Goal: Complete application form

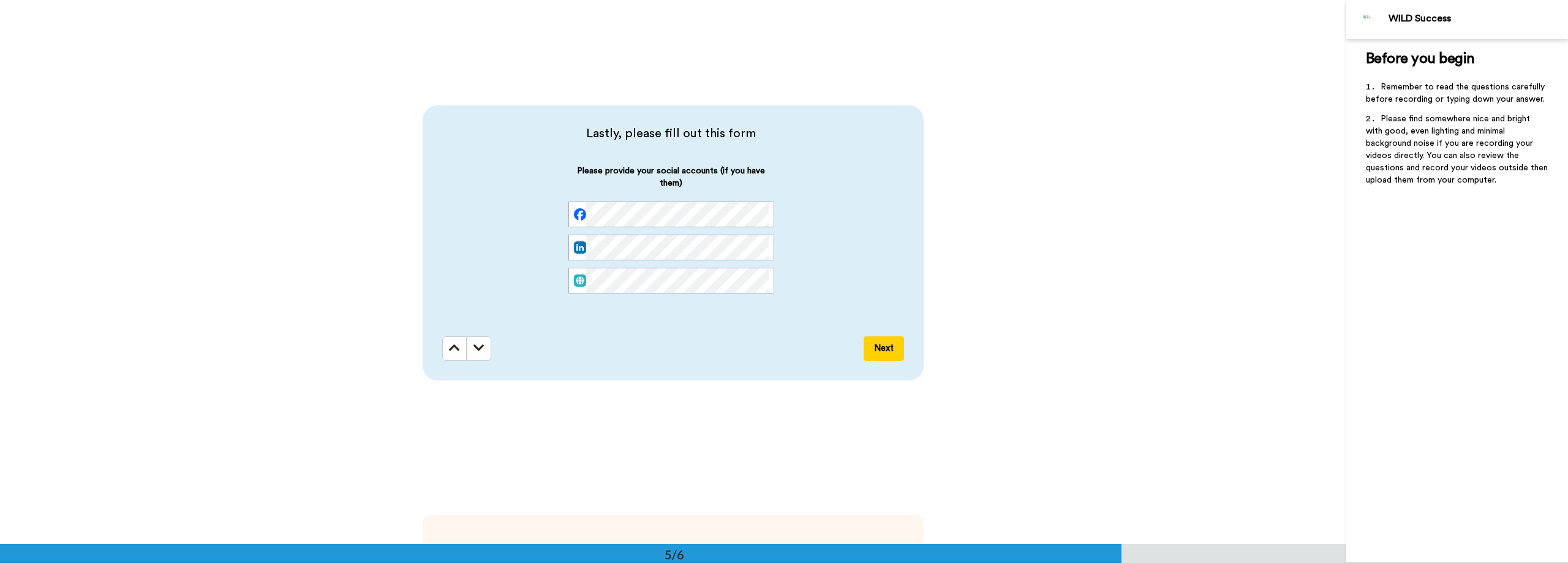
click at [852, 243] on div "Please provide your social accounts (if you have them)" at bounding box center [671, 239] width 458 height 148
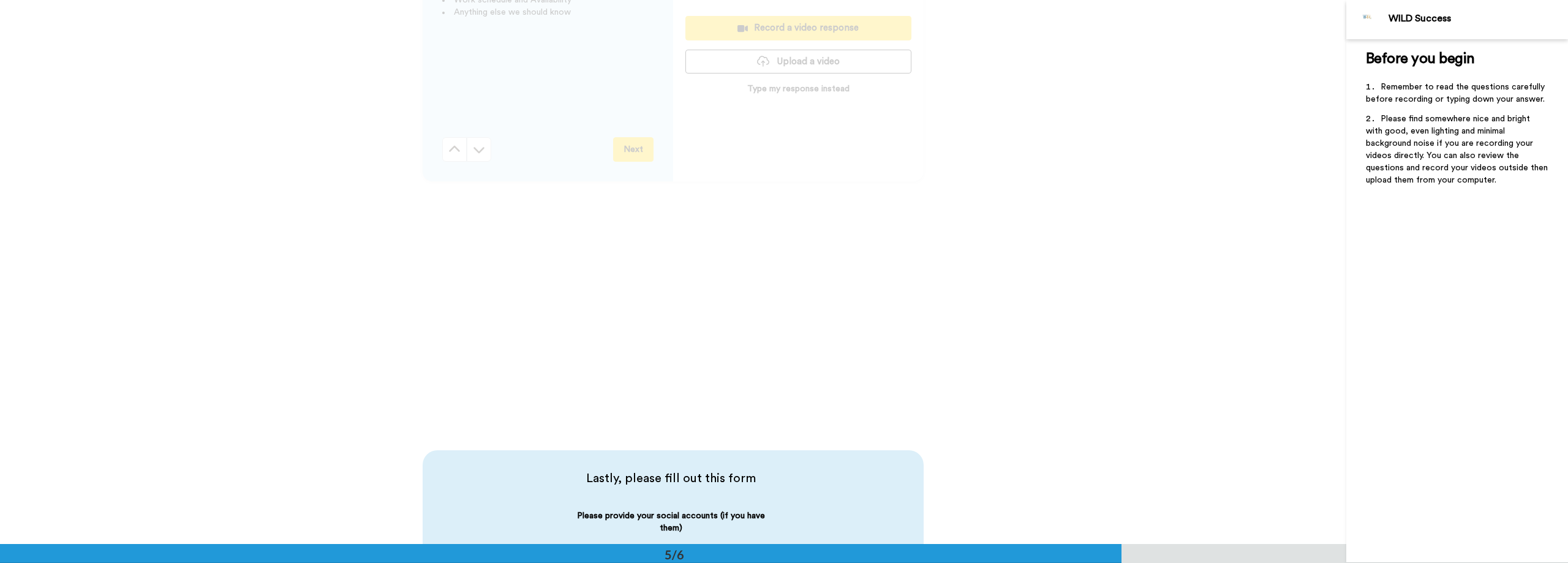
scroll to position [1653, 0]
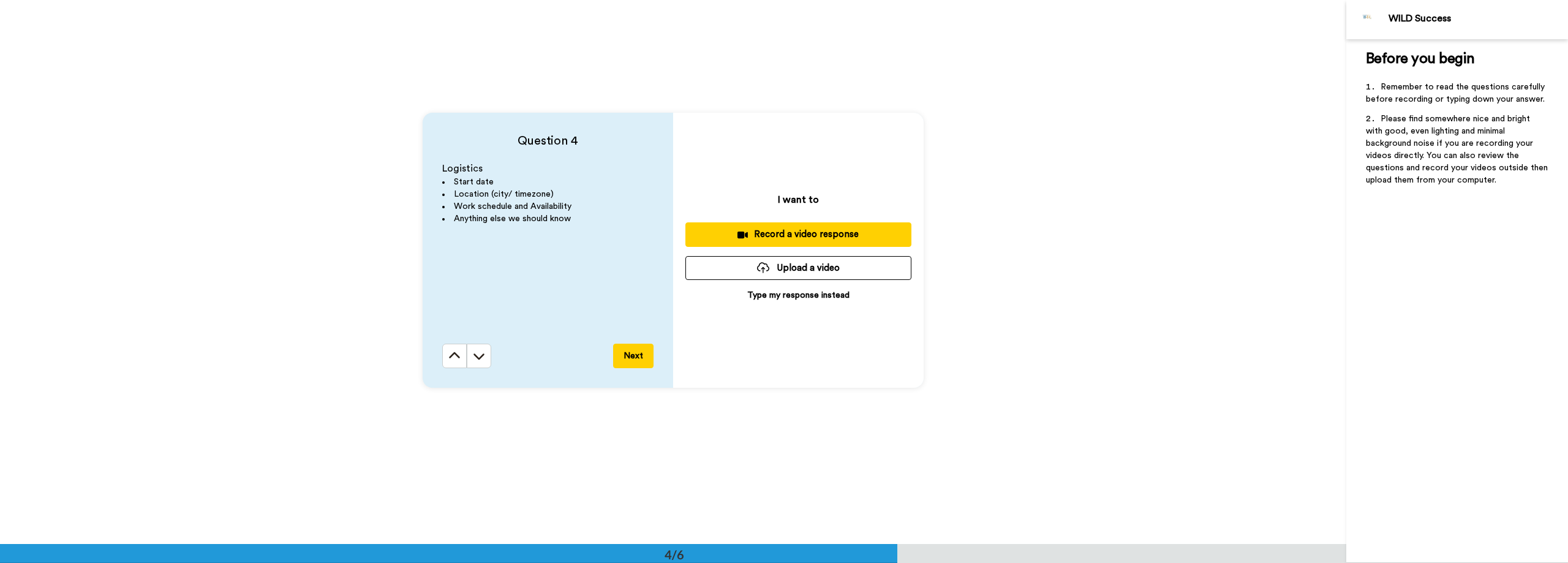
click at [336, 141] on div "Question 4 Logistics Start date Location (city/ timezone) Work schedule and Ava…" at bounding box center [673, 250] width 1346 height 544
drag, startPoint x: 487, startPoint y: 173, endPoint x: 440, endPoint y: 169, distance: 47.2
click at [442, 169] on p "Logistics" at bounding box center [548, 169] width 211 height 14
copy span "Logistics"
click at [941, 23] on div "Question 4 Logistics Start date Location (city/ timezone) Work schedule and Ava…" at bounding box center [673, 250] width 1346 height 544
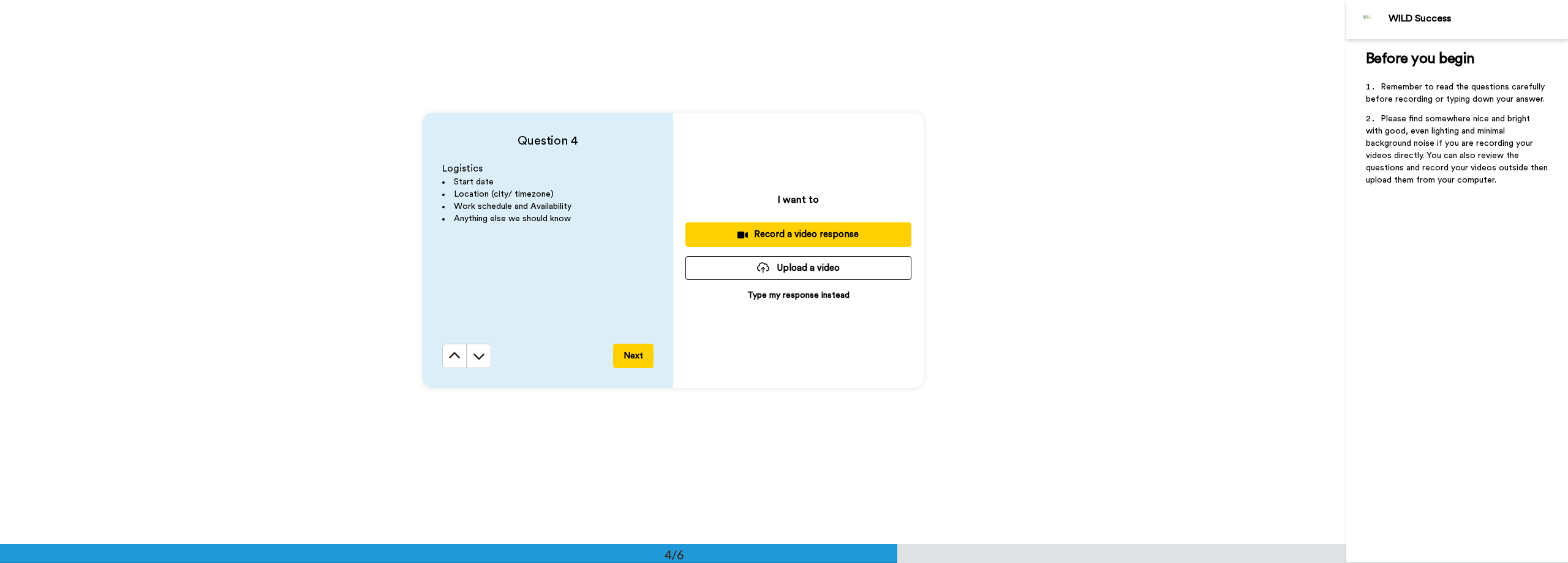
click at [782, 262] on button "Upload a video" at bounding box center [799, 267] width 226 height 24
drag, startPoint x: 1253, startPoint y: 256, endPoint x: 1048, endPoint y: 265, distance: 205.2
click at [1249, 255] on div "Question 4 Logistics Start date Location (city/ timezone) Work schedule and Ava…" at bounding box center [673, 250] width 1346 height 544
click at [840, 265] on button "Upload a video" at bounding box center [799, 267] width 226 height 24
drag, startPoint x: 362, startPoint y: 459, endPoint x: 386, endPoint y: 413, distance: 51.9
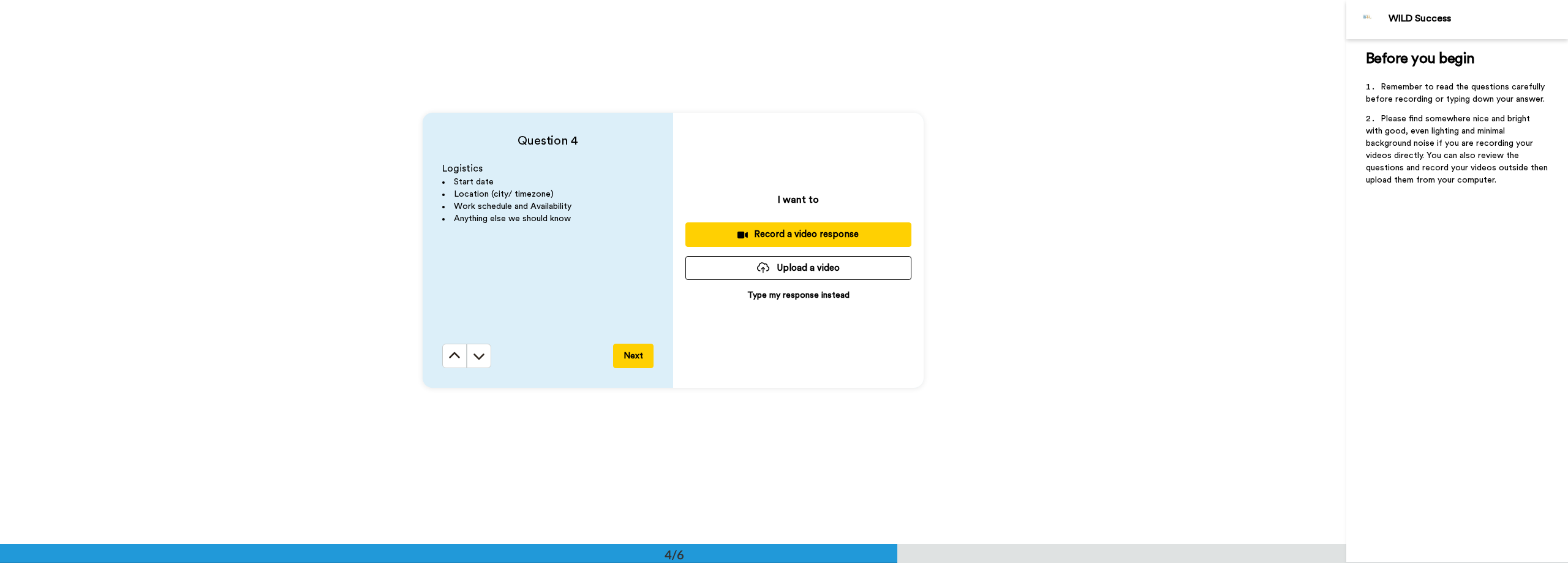
click at [362, 459] on div "Question 4 Logistics Start date Location (city/ timezone) Work schedule and Ava…" at bounding box center [673, 250] width 1346 height 544
click at [782, 261] on button "Upload a video" at bounding box center [799, 267] width 226 height 24
click at [1404, 236] on div "Before you begin ﻿ Remember to read the questions carefully before recording or…" at bounding box center [1457, 301] width 222 height 524
click at [793, 277] on button "Upload a video" at bounding box center [799, 267] width 226 height 24
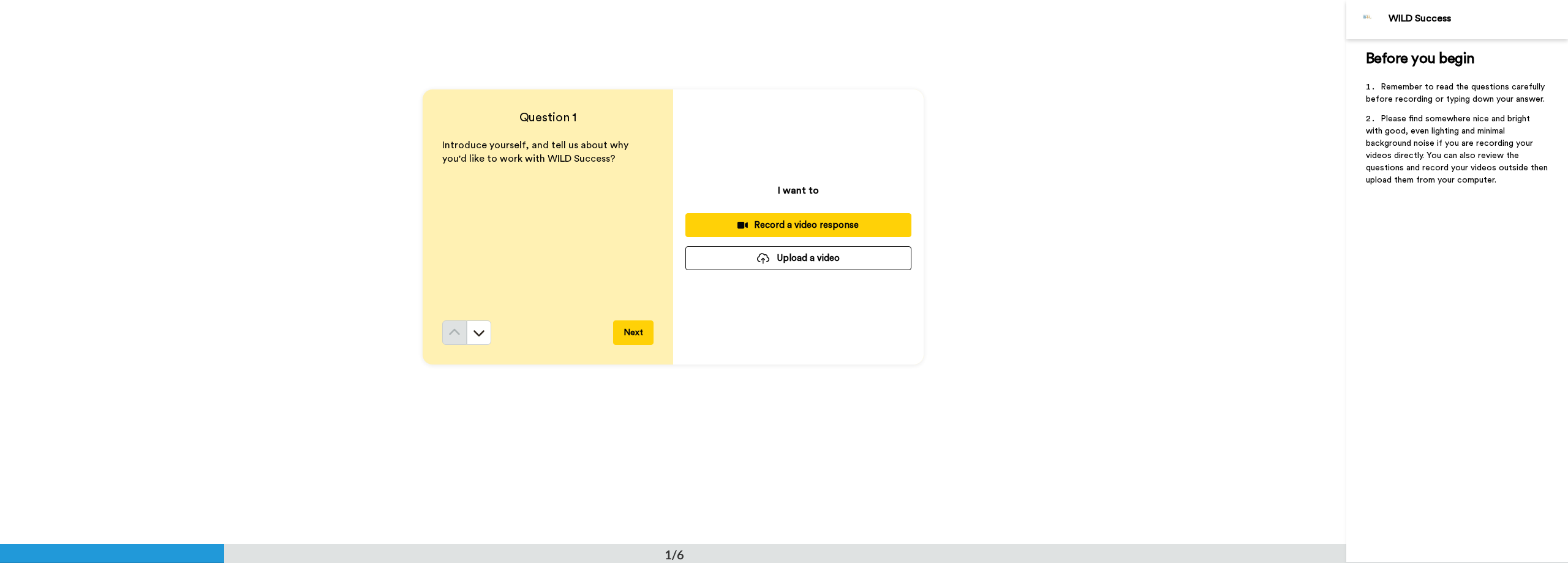
scroll to position [0, 0]
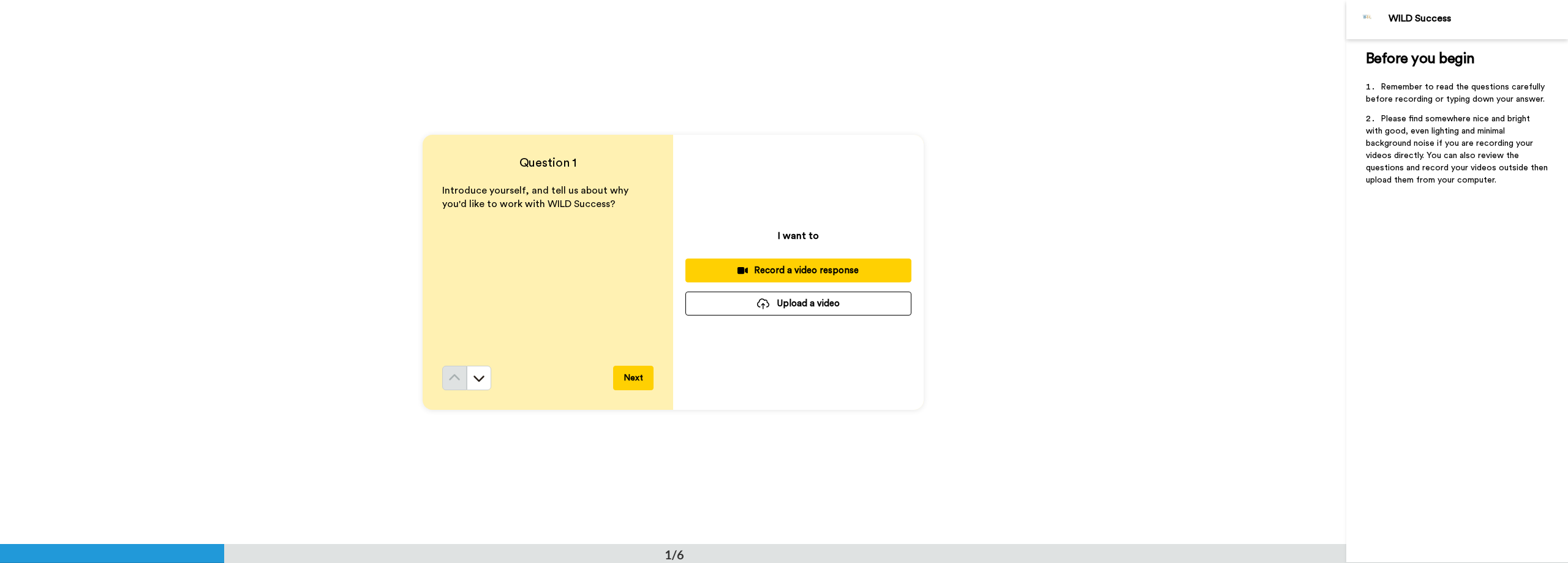
click at [112, 152] on div "Question 1 Introduce yourself, and tell us about why you'd like to work with WI…" at bounding box center [673, 272] width 1346 height 544
click at [843, 302] on button "Upload a video" at bounding box center [799, 303] width 226 height 24
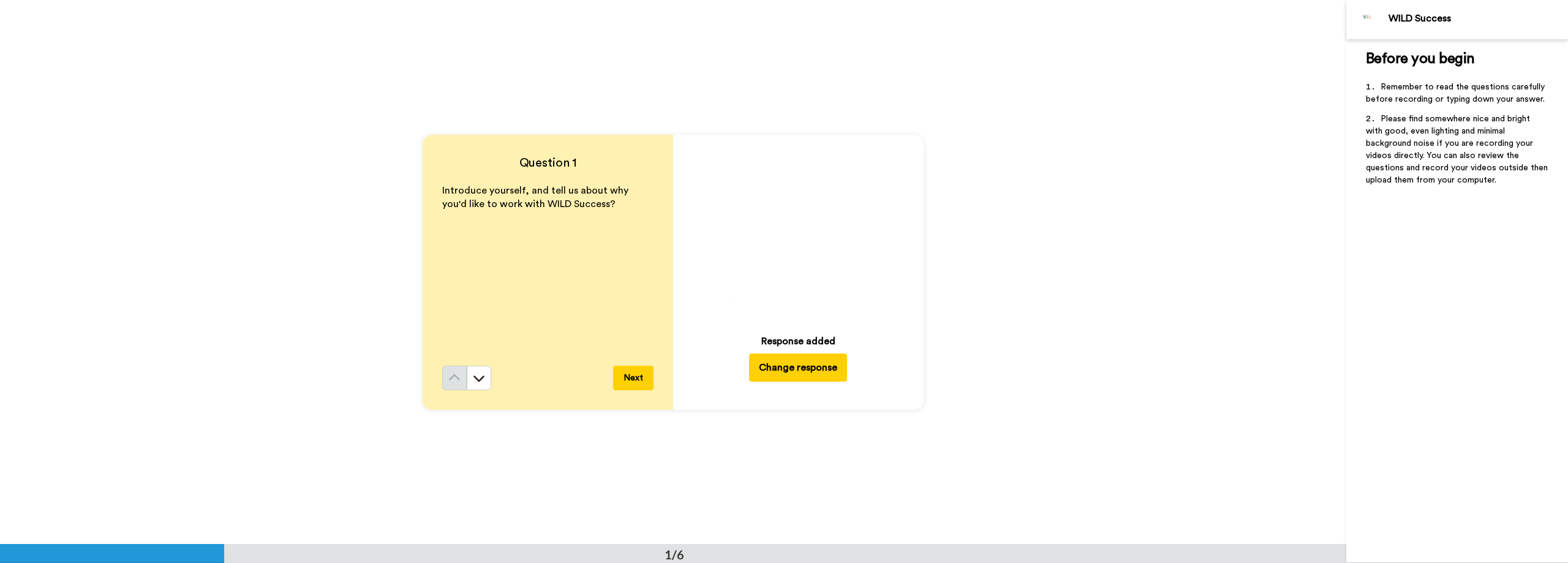
click at [790, 371] on button "Change response" at bounding box center [798, 367] width 98 height 28
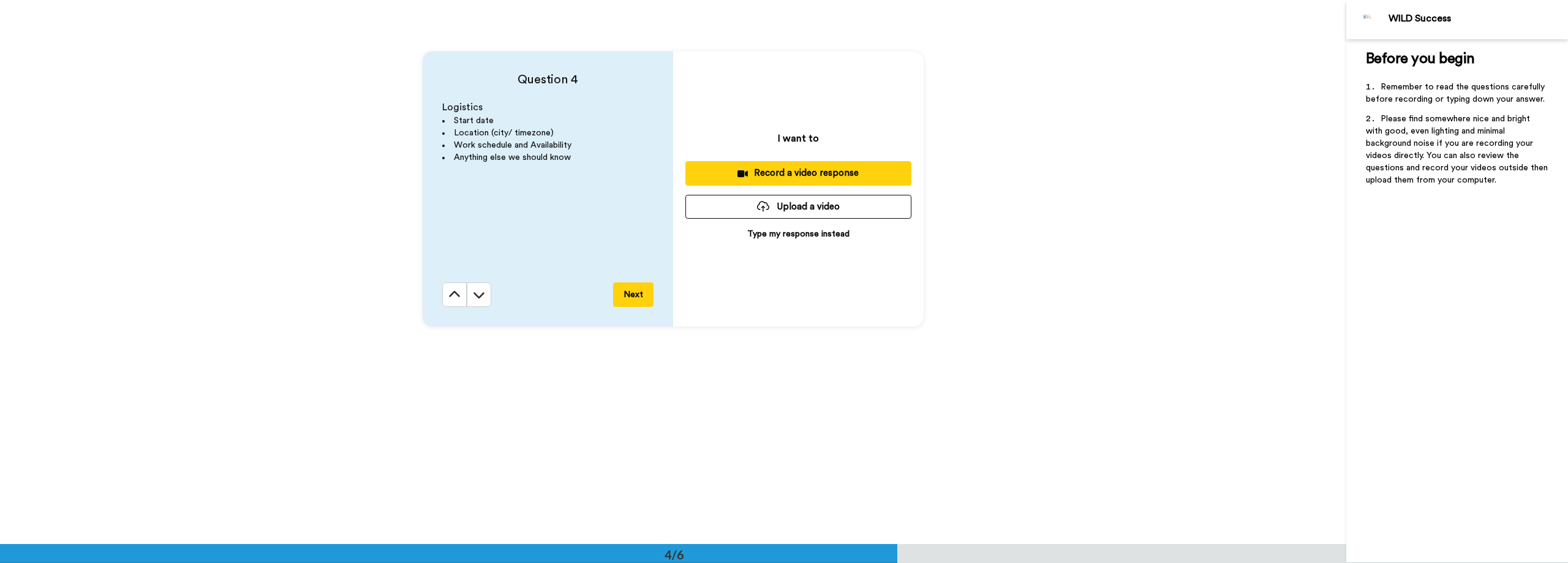
scroll to position [1592, 0]
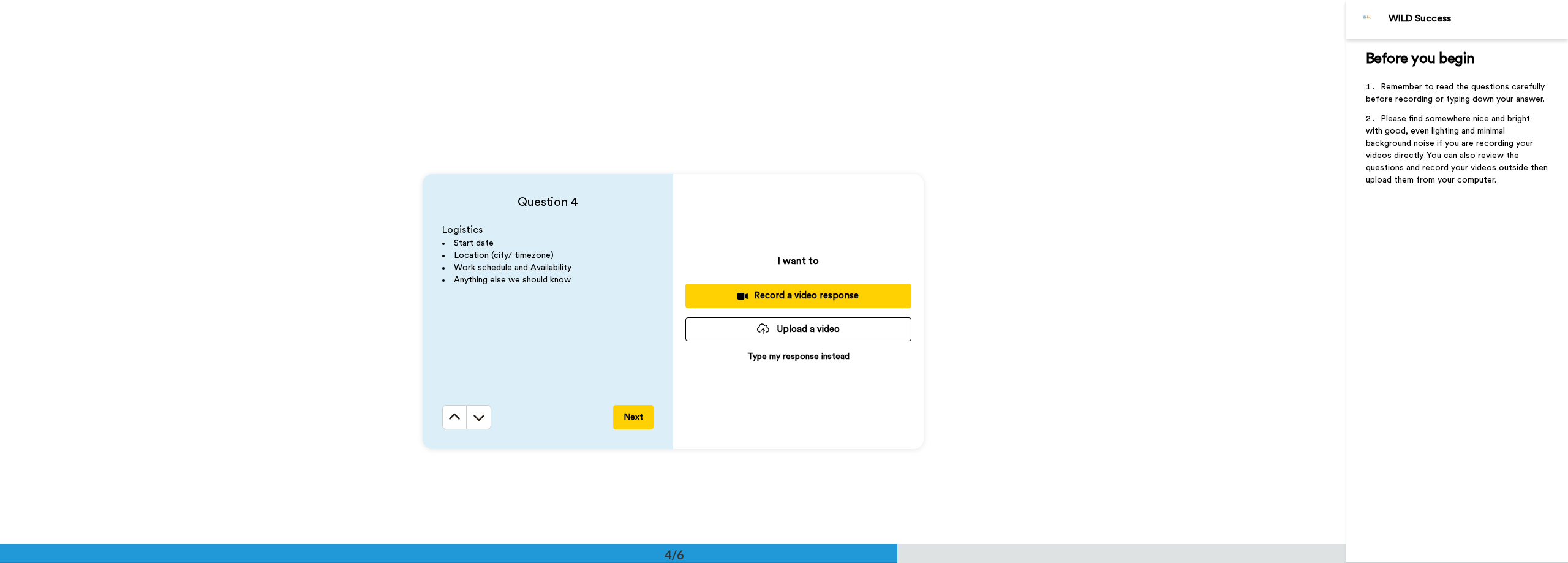
click at [846, 331] on button "Upload a video" at bounding box center [799, 329] width 226 height 24
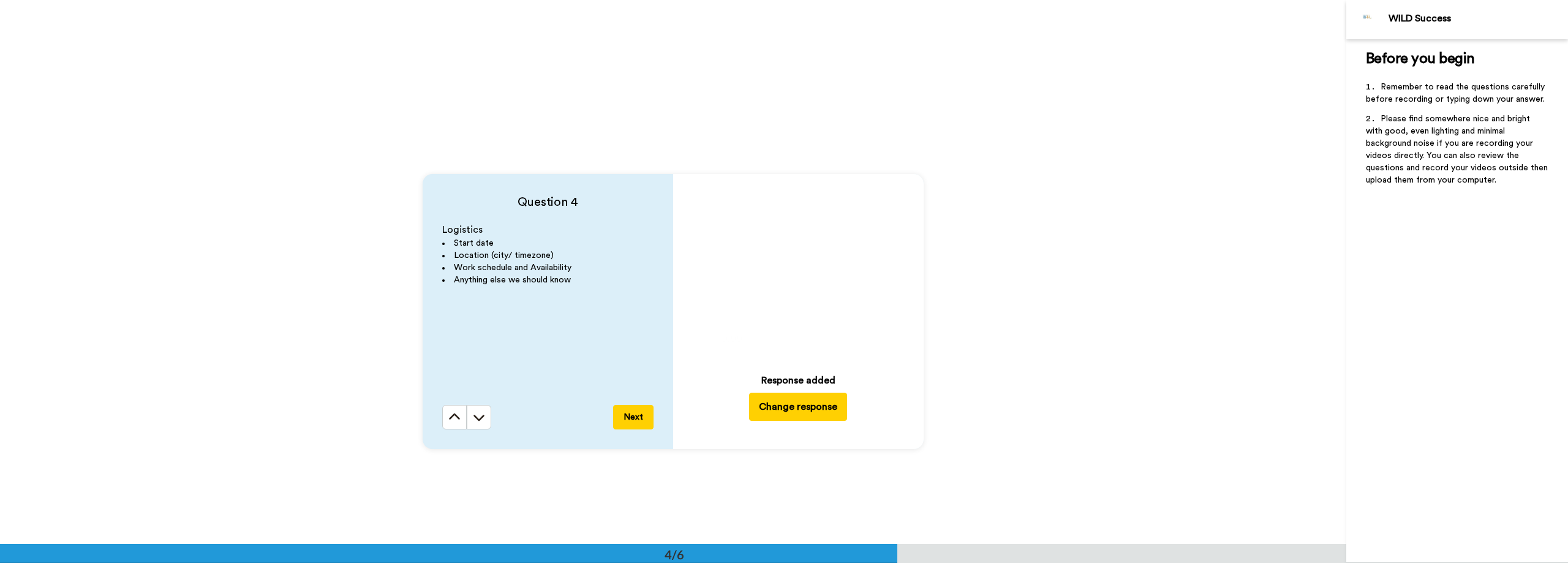
click at [304, 113] on div "Question 4 Logistics Start date Location (city/ timezone) Work schedule and Ava…" at bounding box center [673, 311] width 1346 height 544
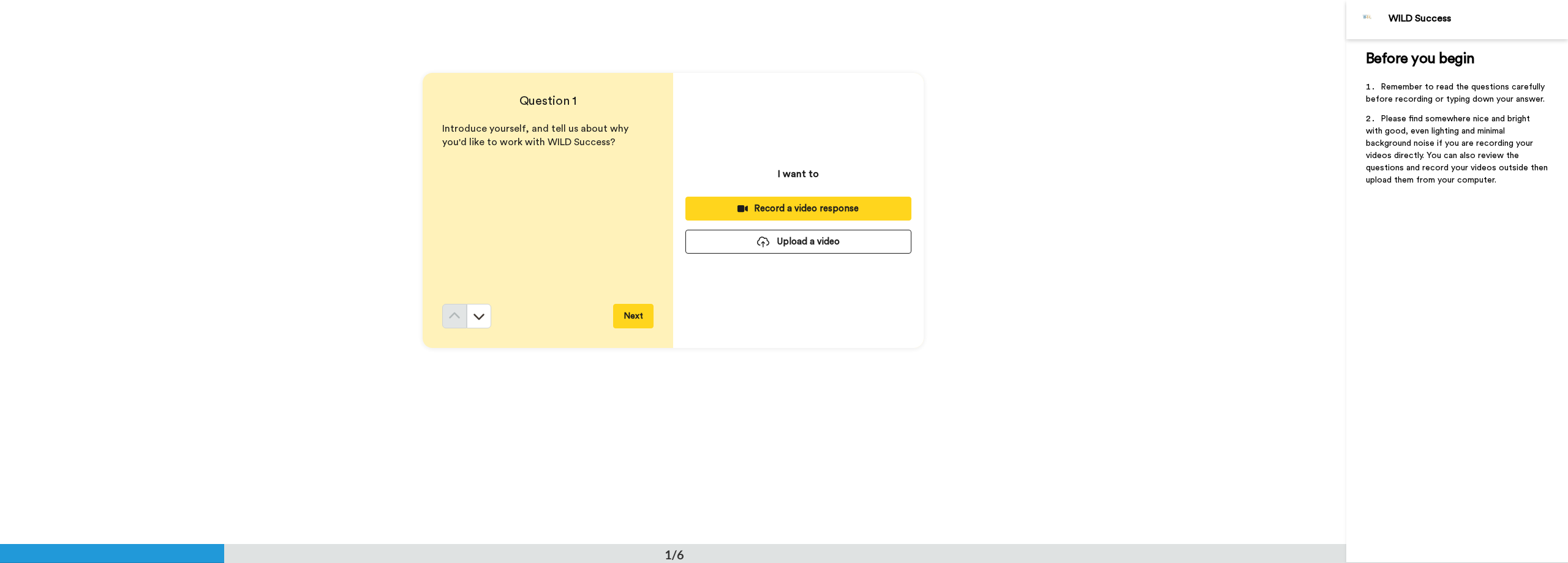
scroll to position [0, 0]
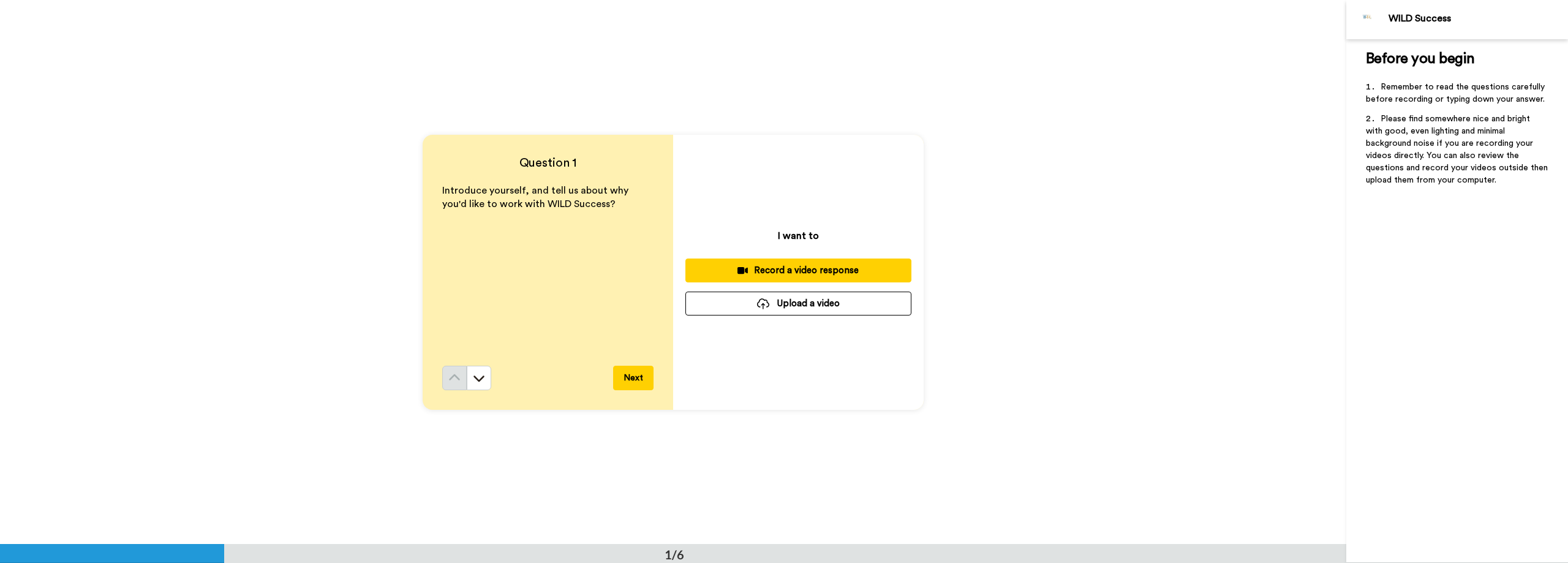
click at [404, 362] on div "Question 1 Introduce yourself, and tell us about why you'd like to work with WI…" at bounding box center [673, 272] width 1346 height 544
click at [1285, 231] on div "Question 1 Introduce yourself, and tell us about why you'd like to work with WI…" at bounding box center [673, 272] width 1346 height 544
click at [285, 245] on div "Question 1 Introduce yourself, and tell us about why you'd like to work with WI…" at bounding box center [673, 272] width 1346 height 544
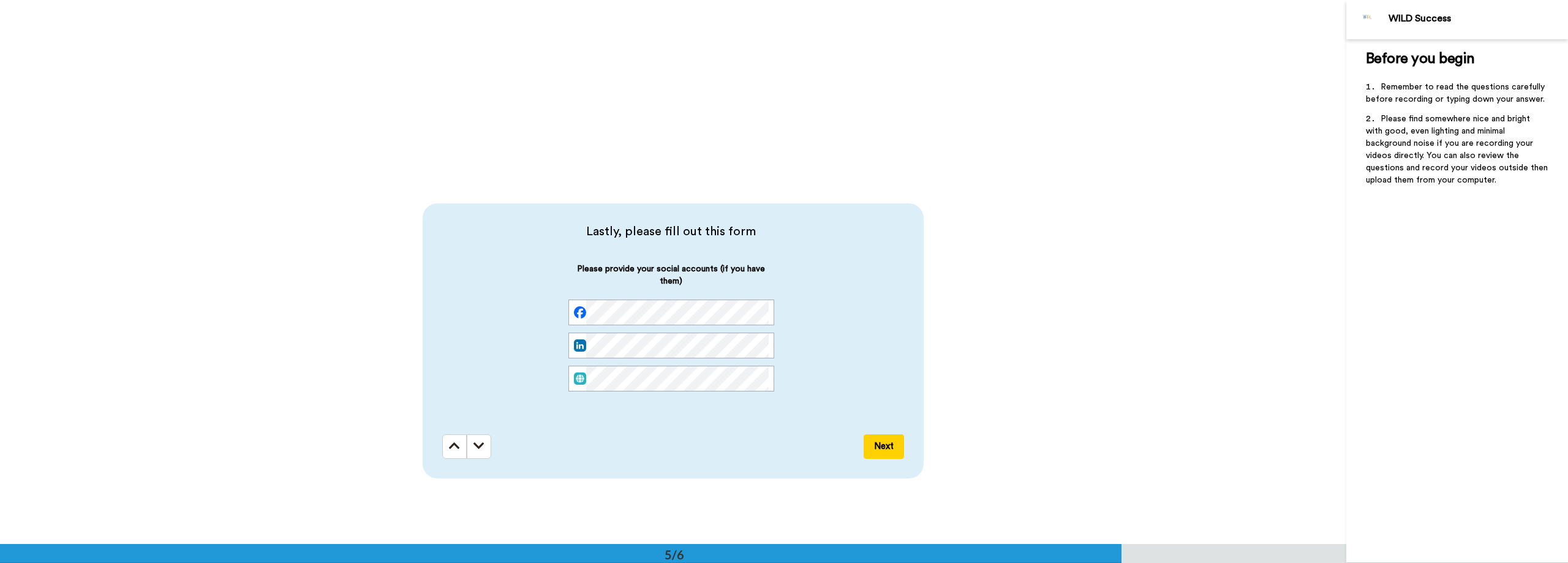
scroll to position [0, 25]
click at [920, 302] on div "Lastly, please fill out this form Please provide your social accounts (if you h…" at bounding box center [673, 341] width 1346 height 544
click at [986, 320] on div "Lastly, please fill out this form Please provide your social accounts (if you h…" at bounding box center [673, 341] width 1346 height 544
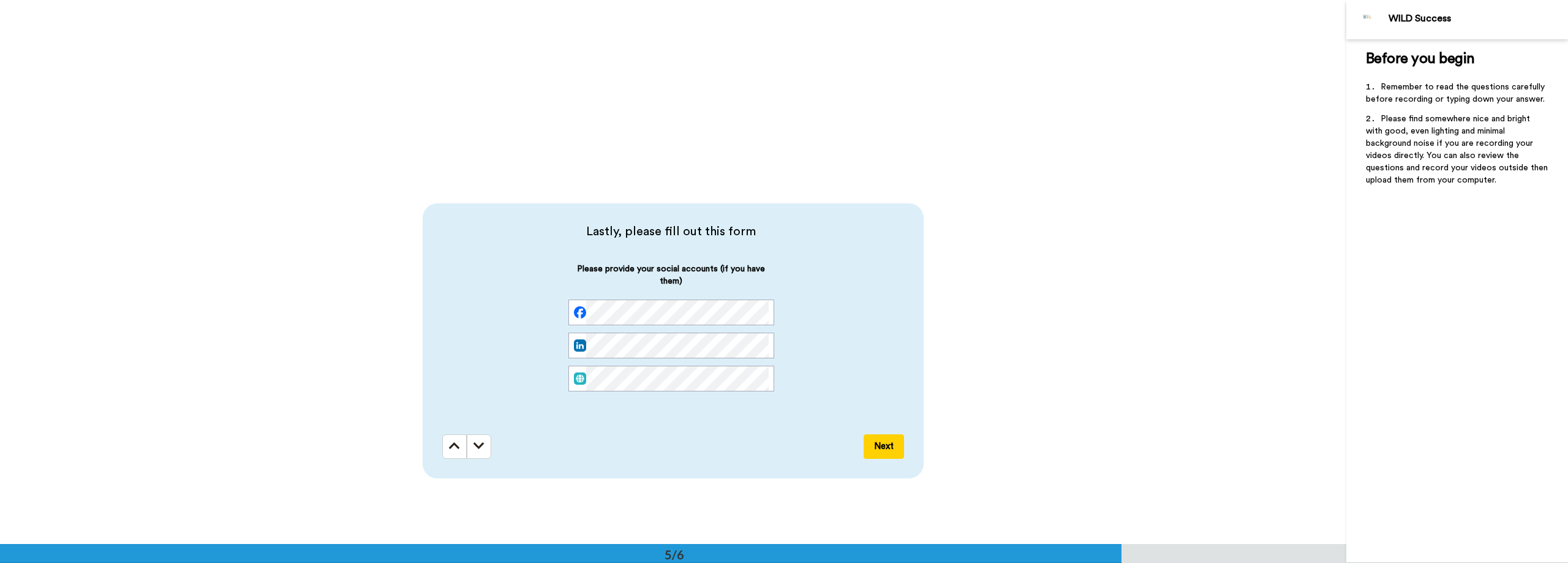
click at [1282, 325] on div "Lastly, please fill out this form Please provide your social accounts (if you h…" at bounding box center [673, 341] width 1346 height 544
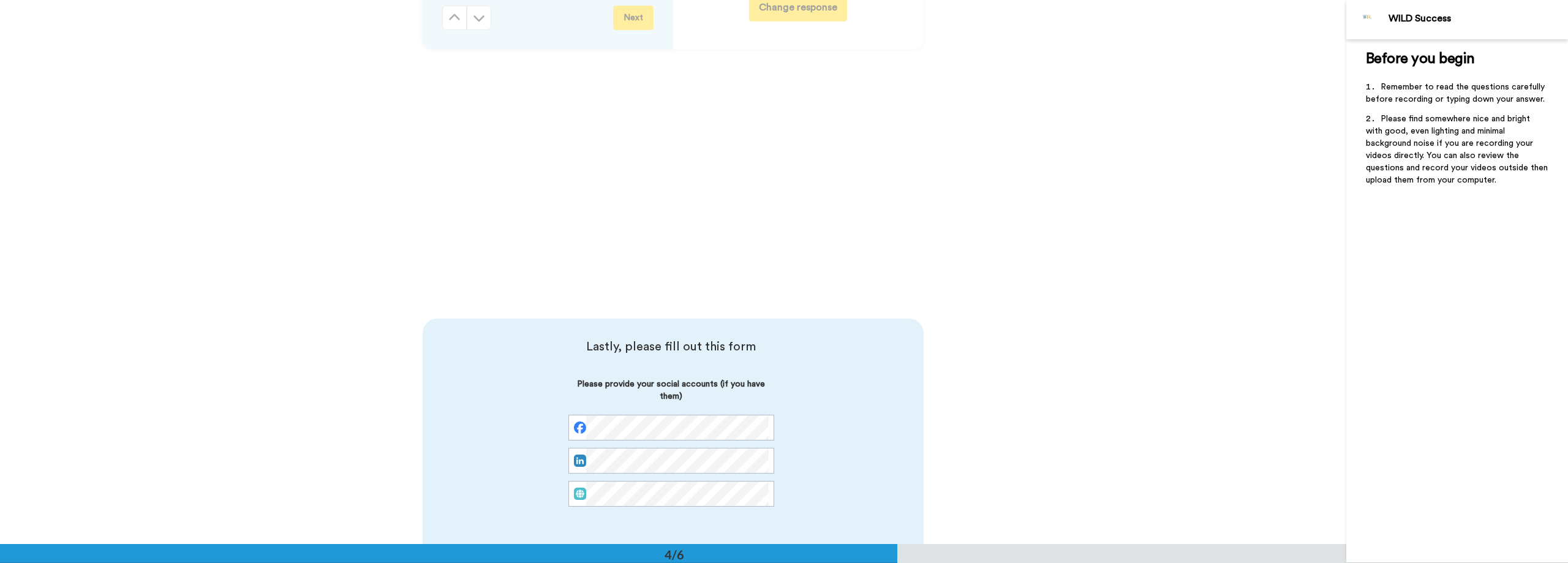
scroll to position [1800, 0]
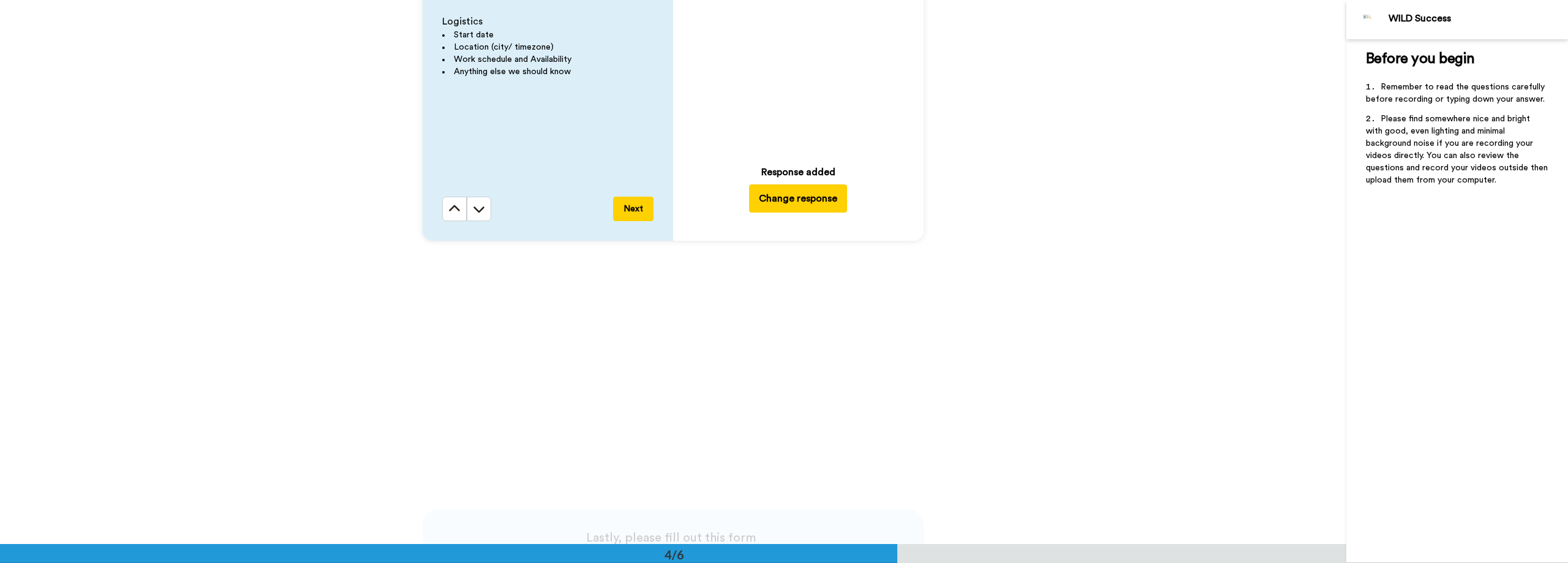
click at [345, 298] on div "Question 4 Logistics Start date Location (city/ timezone) Work schedule and Ava…" at bounding box center [673, 103] width 1346 height 544
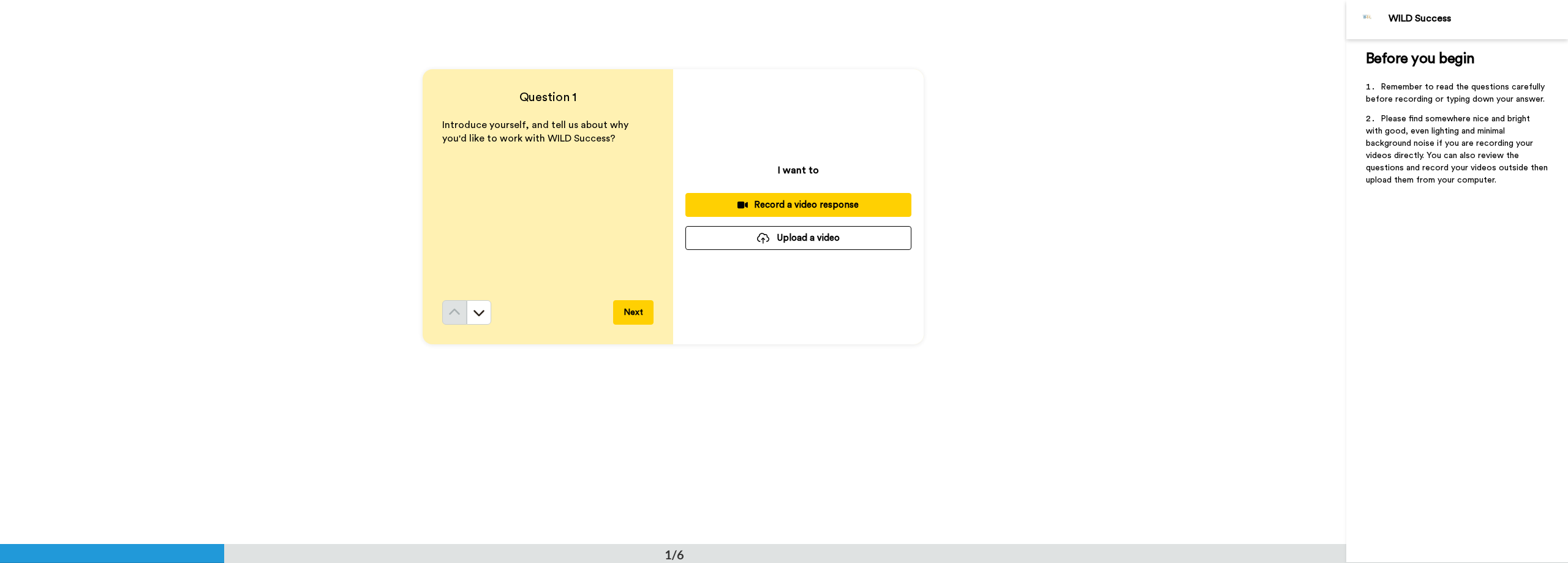
scroll to position [0, 0]
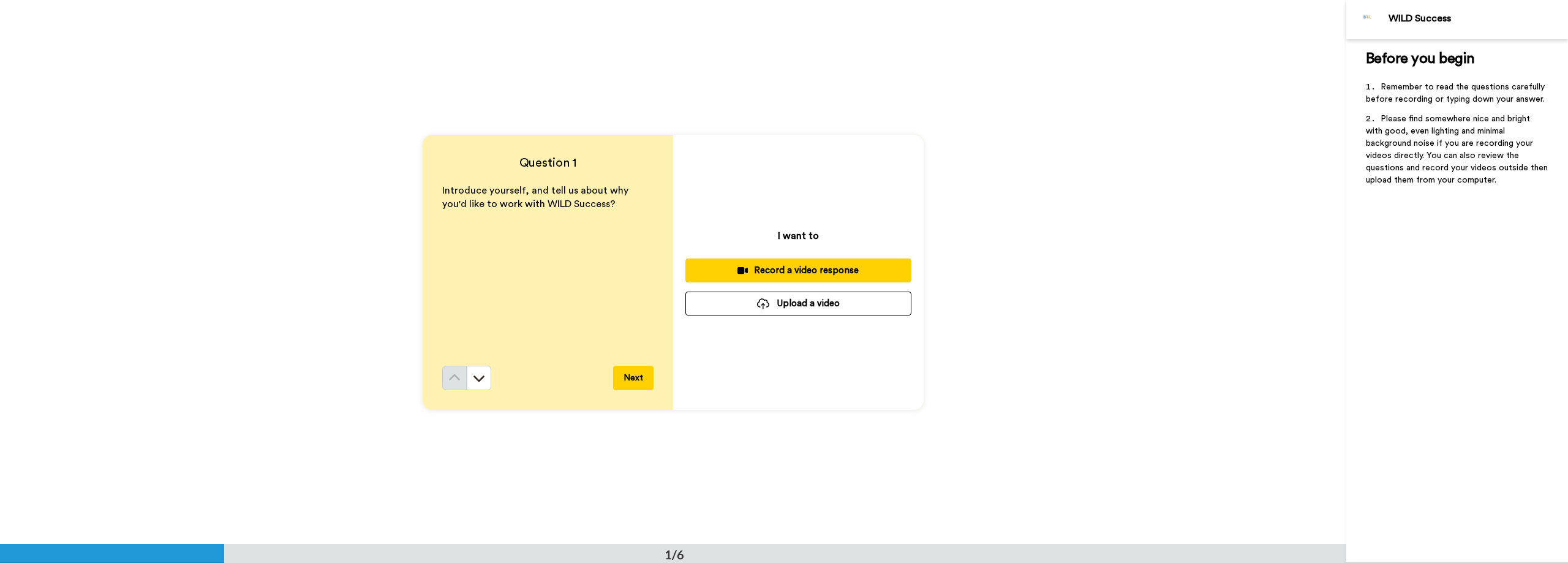
click at [838, 300] on button "Upload a video" at bounding box center [799, 303] width 226 height 24
click at [242, 170] on div "Question 1 Introduce yourself, and tell us about why you'd like to work with WI…" at bounding box center [673, 272] width 1346 height 544
click at [300, 231] on div "Question 1 Introduce yourself, and tell us about why you'd like to work with WI…" at bounding box center [673, 272] width 1346 height 544
drag, startPoint x: 391, startPoint y: 240, endPoint x: 759, endPoint y: 254, distance: 368.3
click at [396, 239] on div "Question 1 Introduce yourself, and tell us about why you'd like to work with WI…" at bounding box center [673, 272] width 1346 height 544
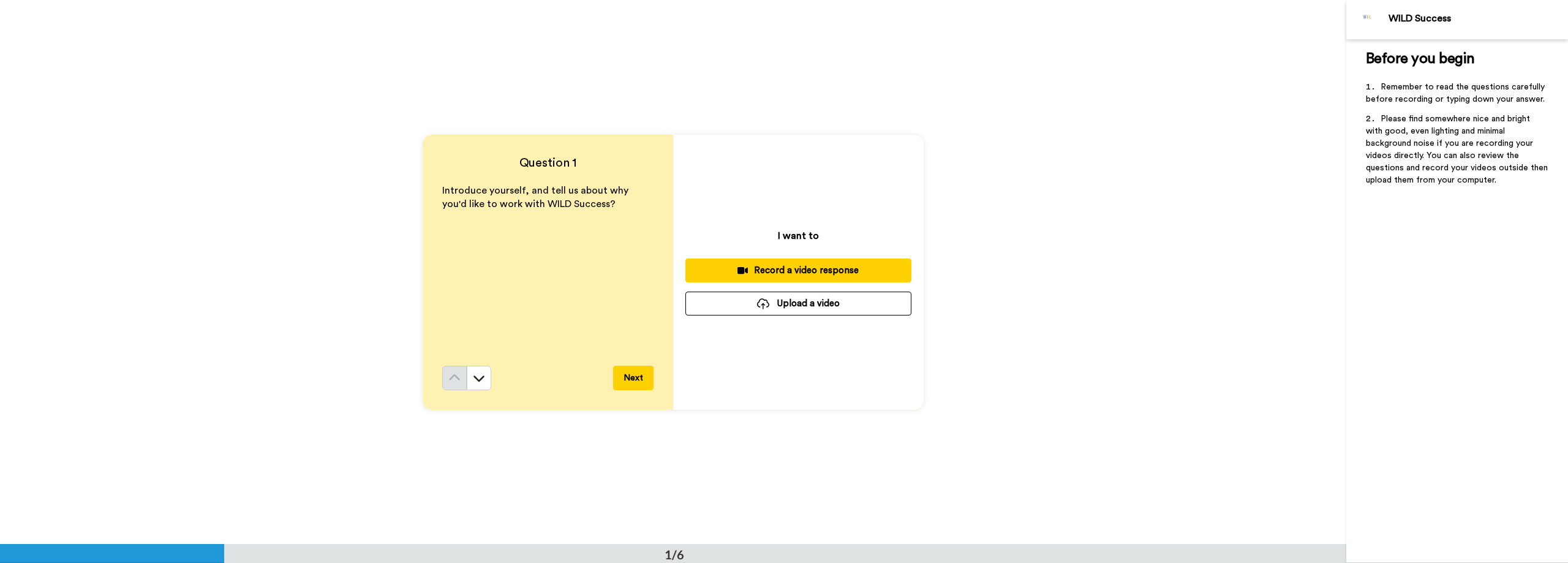
click at [803, 301] on button "Upload a video" at bounding box center [799, 303] width 226 height 24
click at [256, 146] on div "Question 1 Introduce yourself, and tell us about why you'd like to work with WI…" at bounding box center [673, 272] width 1346 height 544
click at [852, 310] on button "Upload a video" at bounding box center [799, 303] width 226 height 24
click at [374, 229] on div "Question 1 Introduce yourself, and tell us about why you'd like to work with WI…" at bounding box center [673, 272] width 1346 height 544
click at [737, 296] on button "Upload a video" at bounding box center [799, 303] width 226 height 24
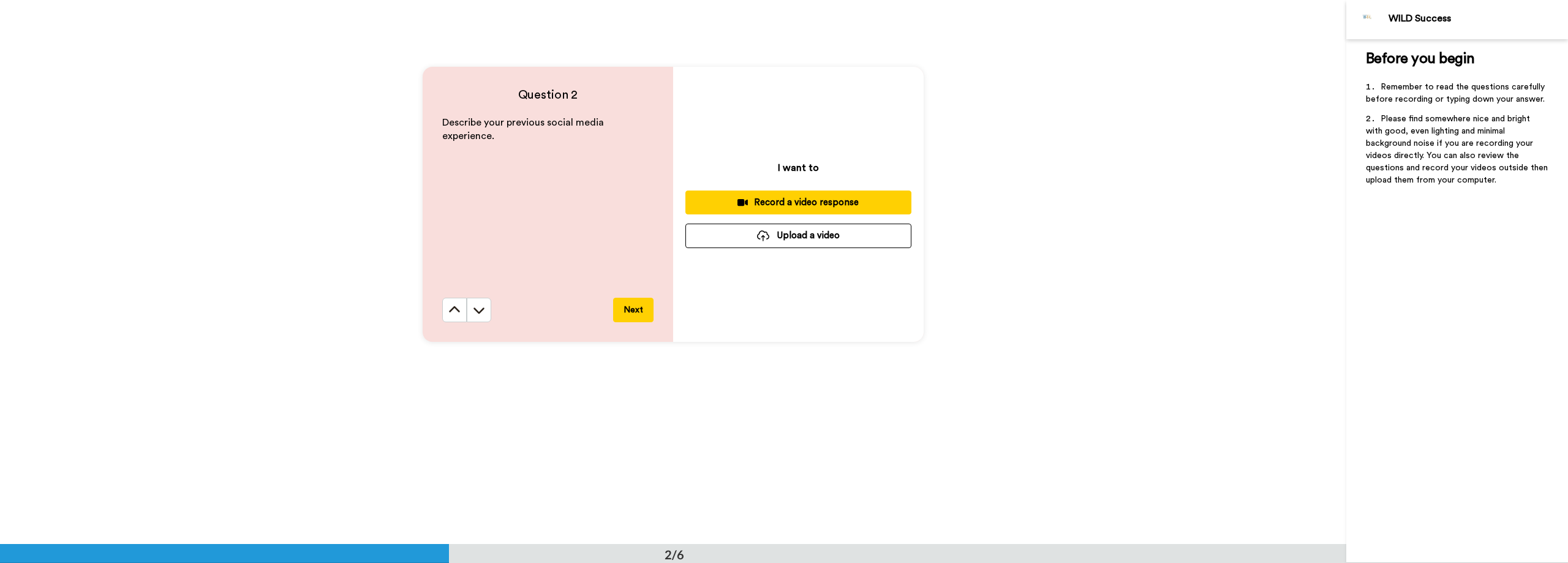
scroll to position [612, 0]
click at [1182, 186] on div "Question 2 Describe your previous social media experience. Next I want to Recor…" at bounding box center [673, 203] width 1346 height 544
click at [351, 316] on div "Question 2 Describe your previous social media experience. Next I want to Recor…" at bounding box center [673, 203] width 1346 height 544
click at [724, 241] on button "Upload a video" at bounding box center [799, 235] width 226 height 24
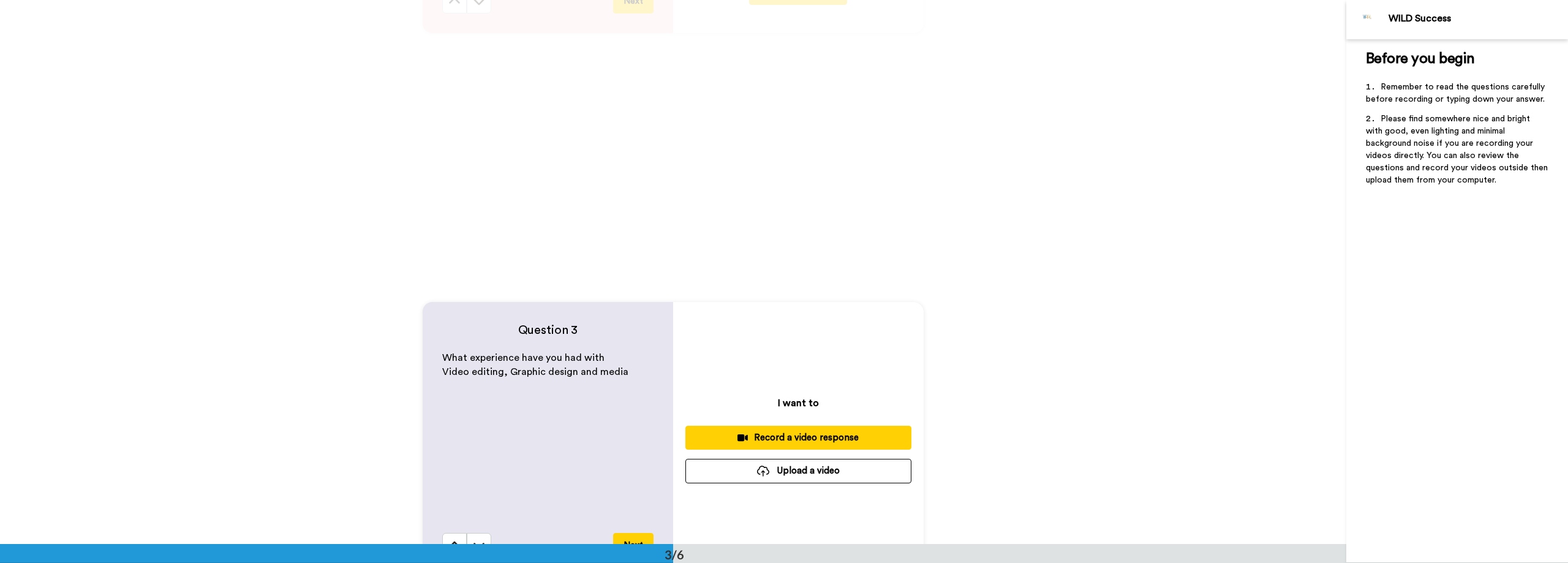
scroll to position [919, 0]
click at [297, 315] on div "Question 3 What experience have you had with Video editing, Graphic design and …" at bounding box center [673, 441] width 1346 height 544
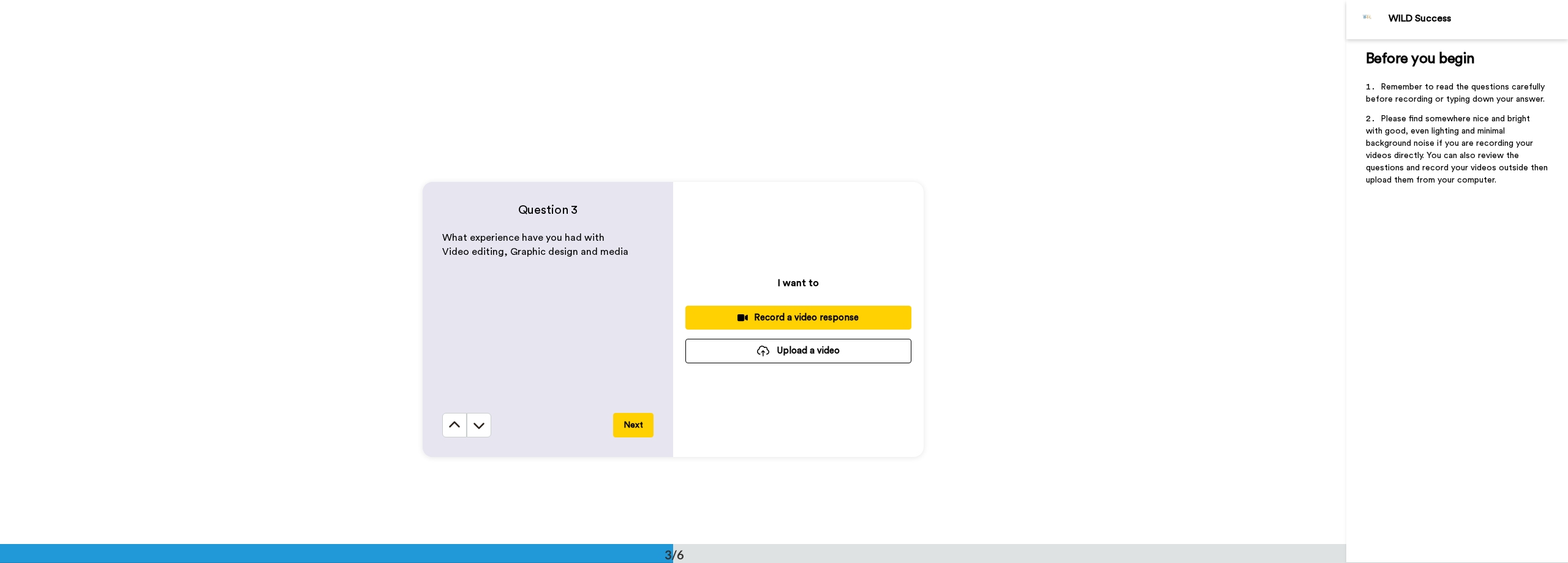
scroll to position [1041, 0]
click at [197, 170] on div "Question 3 What experience have you had with Video editing, Graphic design and …" at bounding box center [673, 318] width 1346 height 544
click at [839, 348] on button "Upload a video" at bounding box center [799, 350] width 226 height 24
click at [80, 275] on div "Question 3 What experience have you had with Video editing, Graphic design and …" at bounding box center [673, 318] width 1346 height 544
click at [843, 353] on button "Upload a video" at bounding box center [799, 350] width 226 height 24
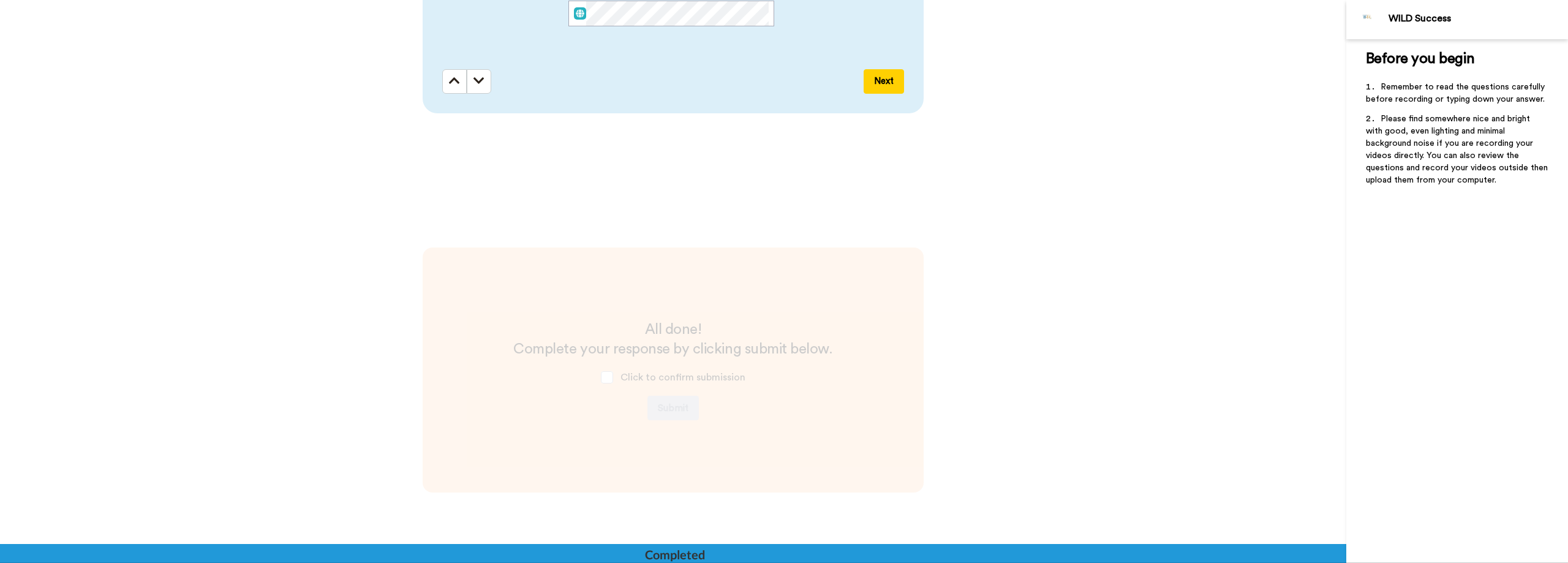
scroll to position [2633, 0]
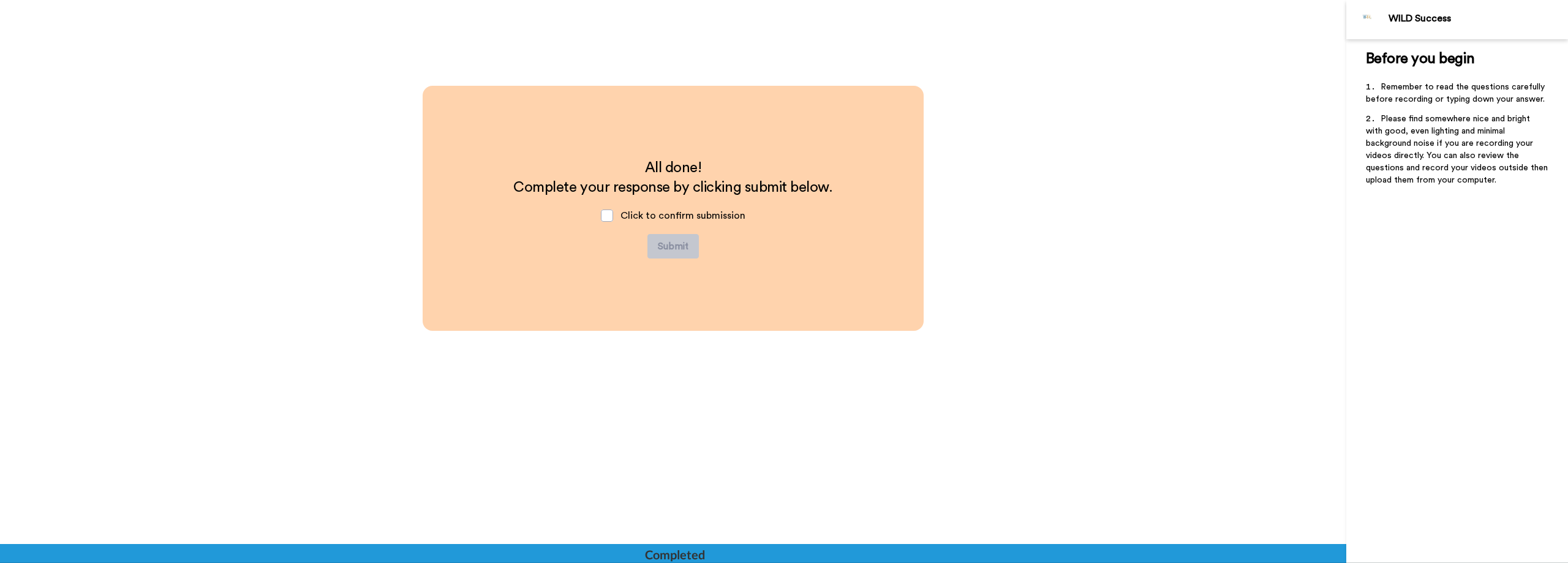
click at [1032, 295] on div "All done! Complete your response by clicking submit below. Click to confirm sub…" at bounding box center [673, 358] width 1346 height 544
click at [612, 224] on div "Click to confirm submission" at bounding box center [673, 216] width 164 height 37
click at [610, 213] on span at bounding box center [607, 215] width 12 height 12
click at [696, 255] on div "All done! Complete your response by clicking submit below. Click to confirm sub…" at bounding box center [673, 209] width 319 height 101
click at [673, 248] on button "Submit" at bounding box center [673, 246] width 52 height 24
